Goal: Task Accomplishment & Management: Use online tool/utility

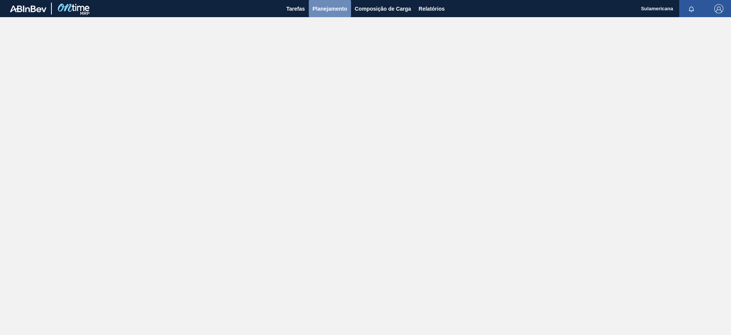
click at [340, 8] on span "Planejamento" at bounding box center [330, 8] width 35 height 9
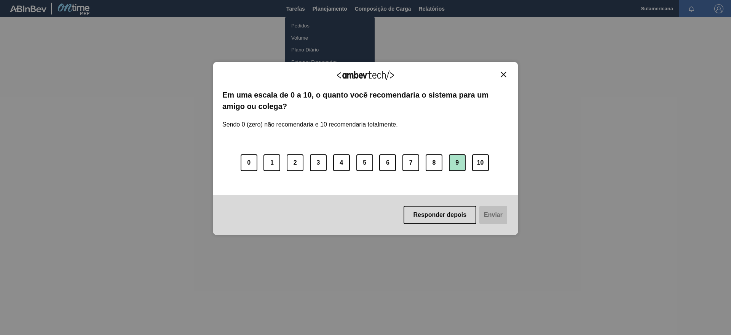
click at [460, 165] on button "9" at bounding box center [457, 162] width 17 height 17
click at [489, 211] on button "Enviar" at bounding box center [492, 215] width 29 height 18
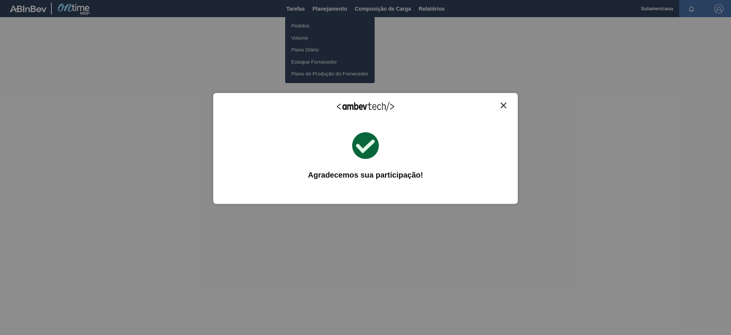
click at [503, 103] on img "Close" at bounding box center [504, 105] width 6 height 6
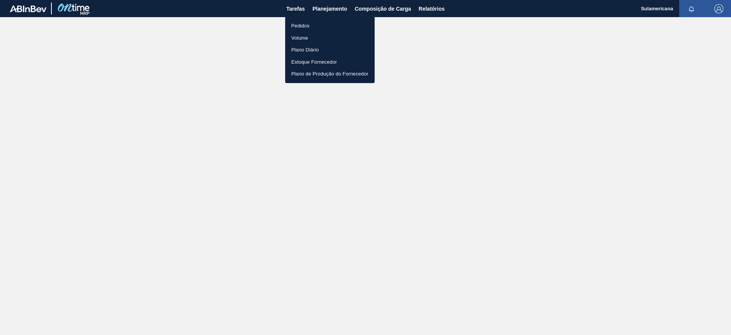
click at [311, 28] on li "Pedidos" at bounding box center [329, 26] width 89 height 12
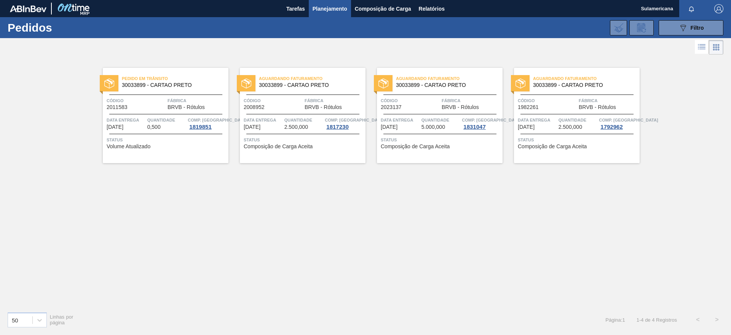
click at [384, 81] on img at bounding box center [383, 83] width 10 height 10
